Goal: Task Accomplishment & Management: Manage account settings

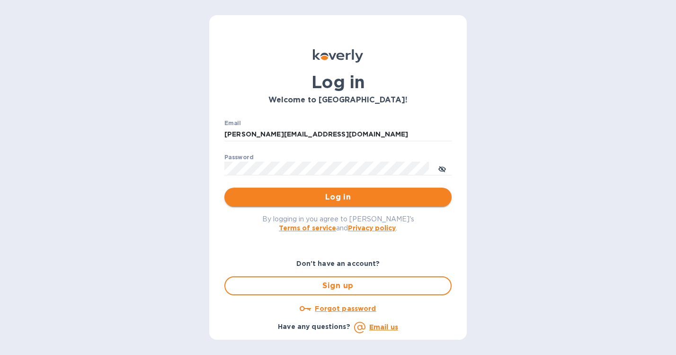
click at [339, 198] on span "Log in" at bounding box center [338, 196] width 212 height 11
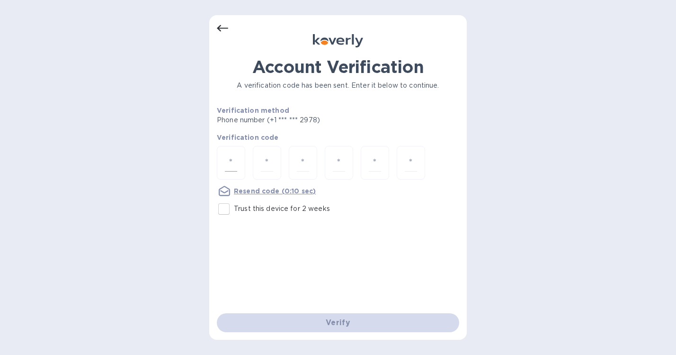
click at [231, 162] on input "number" at bounding box center [231, 163] width 12 height 18
type input "6"
type input "3"
type input "2"
type input "1"
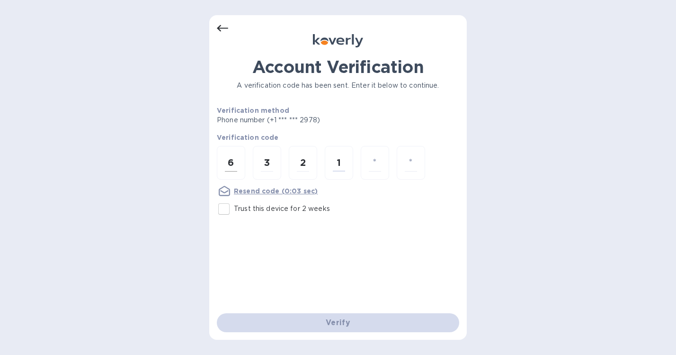
type input "1"
type input "3"
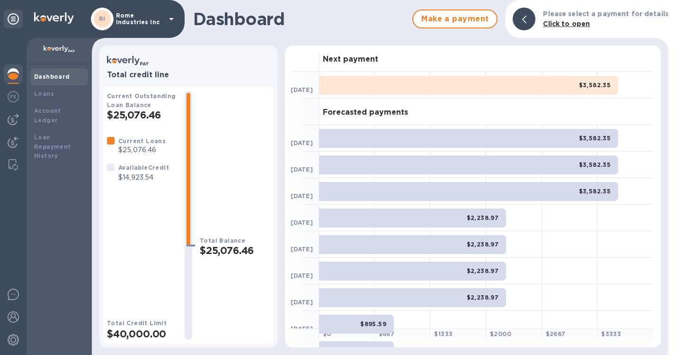
click at [160, 20] on p "Rome Industries Inc" at bounding box center [139, 18] width 47 height 13
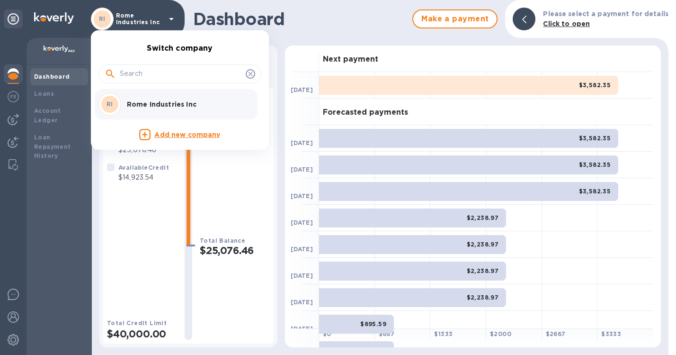
click at [78, 216] on div at bounding box center [338, 177] width 676 height 355
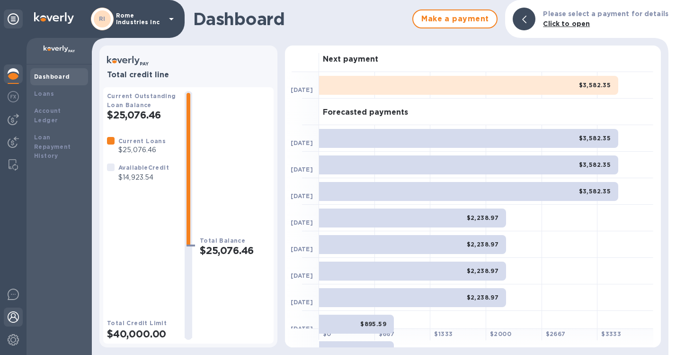
click at [14, 317] on img at bounding box center [13, 316] width 11 height 11
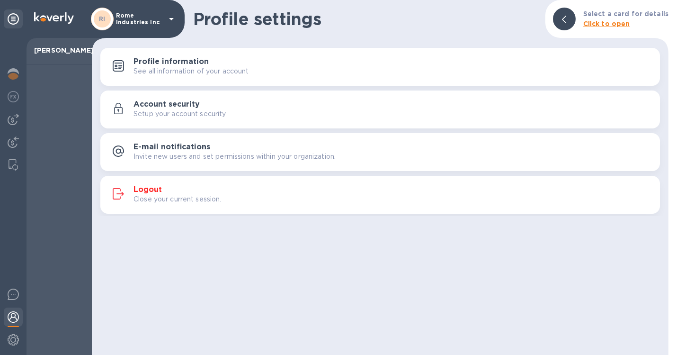
click at [566, 19] on icon at bounding box center [564, 20] width 4 height 8
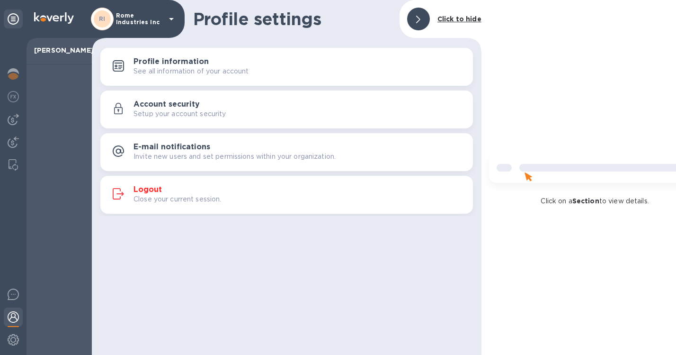
click at [13, 21] on icon at bounding box center [13, 18] width 11 height 11
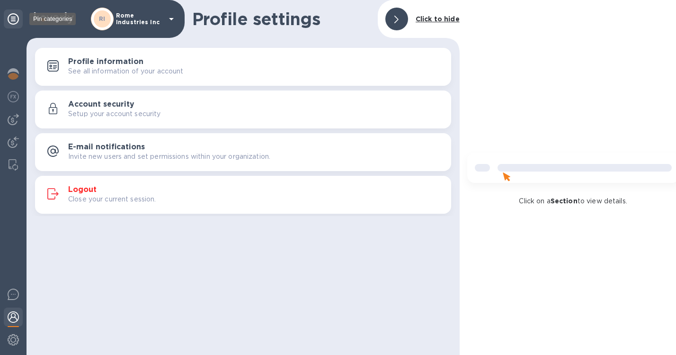
click at [18, 19] on icon at bounding box center [13, 18] width 11 height 11
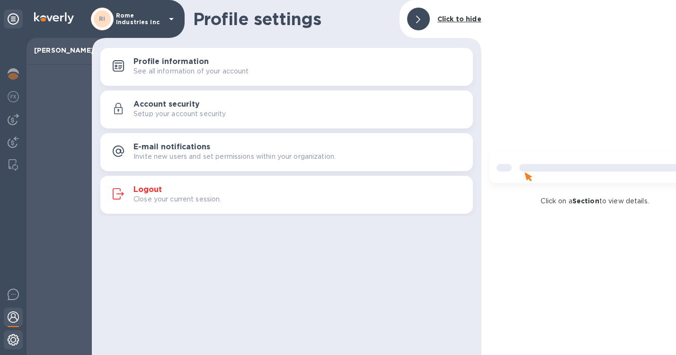
click at [13, 337] on img at bounding box center [13, 339] width 11 height 11
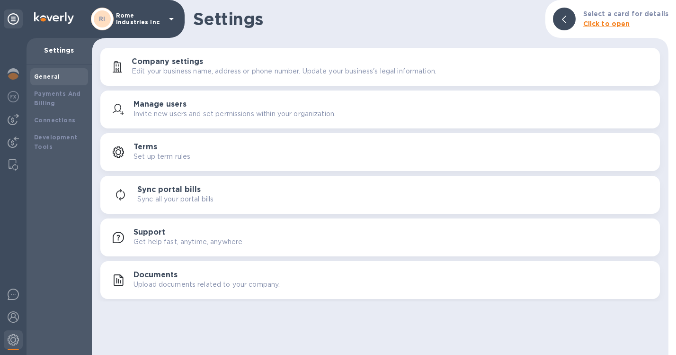
click at [169, 239] on p "Get help fast, anytime, anywhere" at bounding box center [187, 242] width 109 height 10
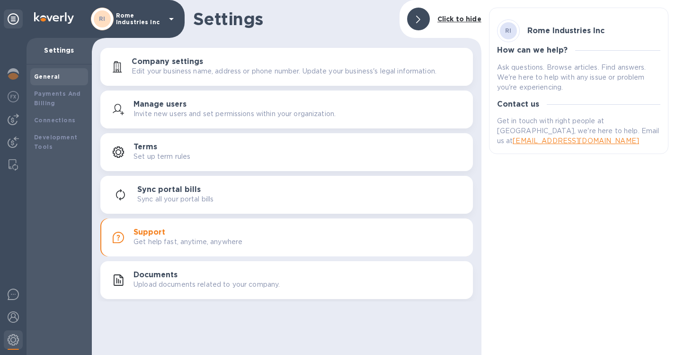
click at [342, 31] on div "Settings Click to hide" at bounding box center [287, 19] width 390 height 38
click at [423, 18] on div at bounding box center [418, 19] width 23 height 23
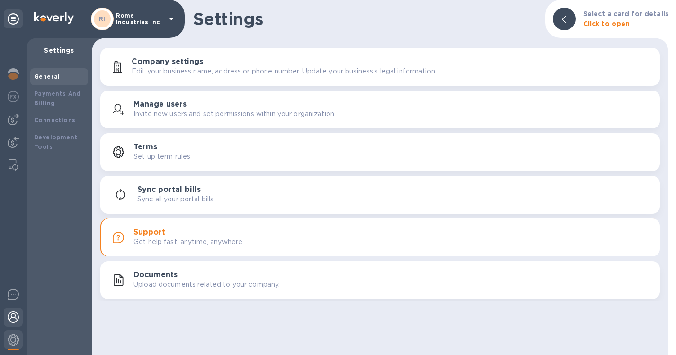
click at [13, 317] on img at bounding box center [13, 316] width 11 height 11
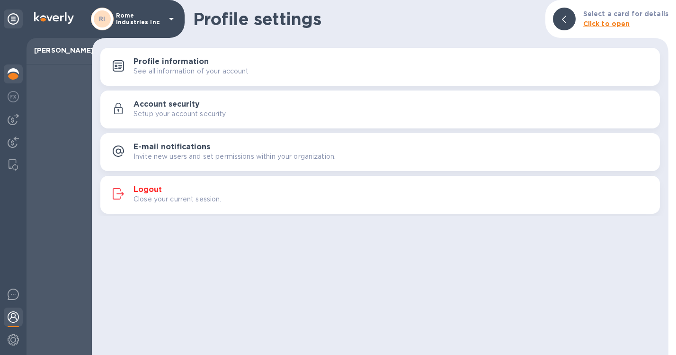
click at [13, 76] on img at bounding box center [13, 73] width 11 height 11
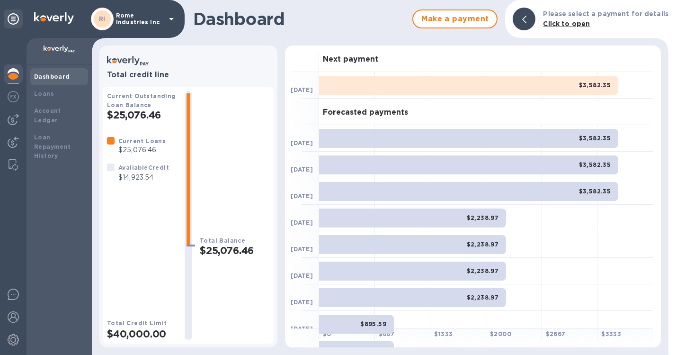
click at [299, 31] on div "Dashboard Make a payment Please select a payment for details Click to open" at bounding box center [380, 19] width 577 height 38
click at [11, 17] on icon at bounding box center [13, 18] width 11 height 11
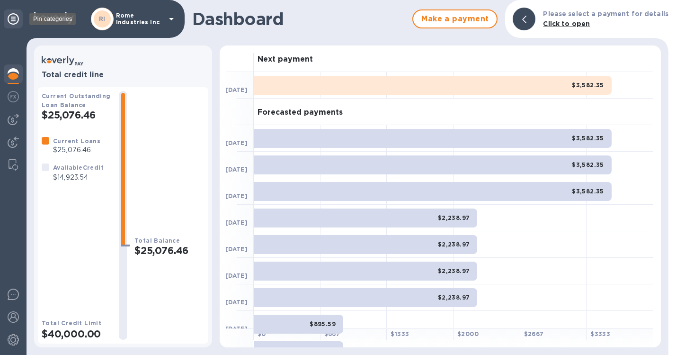
click at [11, 17] on icon at bounding box center [13, 18] width 11 height 11
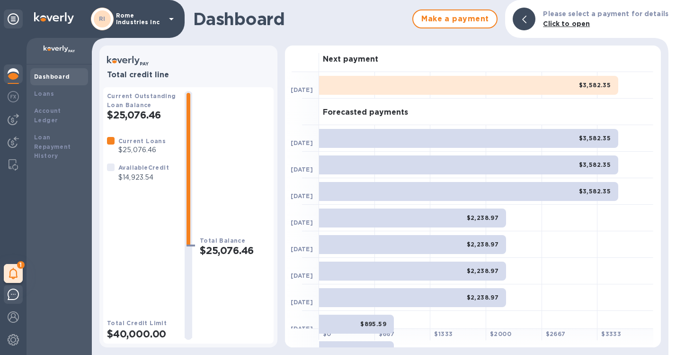
click at [15, 293] on img at bounding box center [13, 293] width 11 height 11
